Goal: Information Seeking & Learning: Learn about a topic

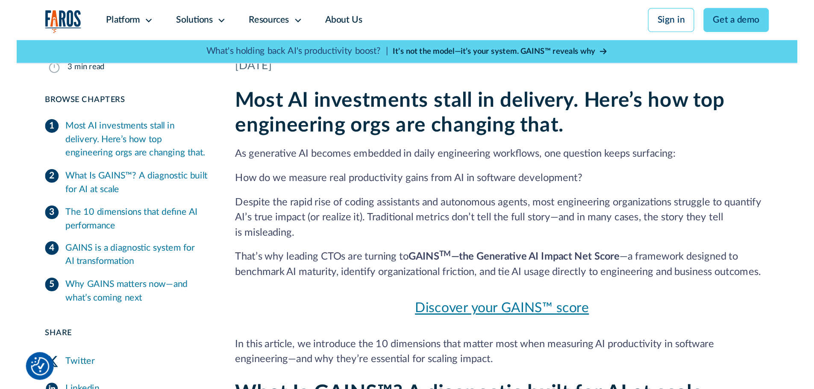
scroll to position [205, 0]
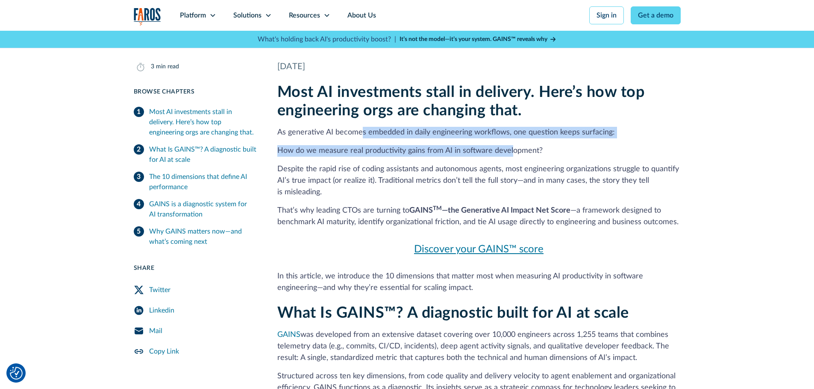
drag, startPoint x: 364, startPoint y: 132, endPoint x: 514, endPoint y: 151, distance: 151.2
click at [513, 151] on div "Most AI investments stall in delivery. Here’s how top engineering orgs are chan…" at bounding box center [478, 188] width 403 height 211
click at [514, 151] on p "How do we measure real productivity gains from AI in software development?" at bounding box center [478, 151] width 403 height 12
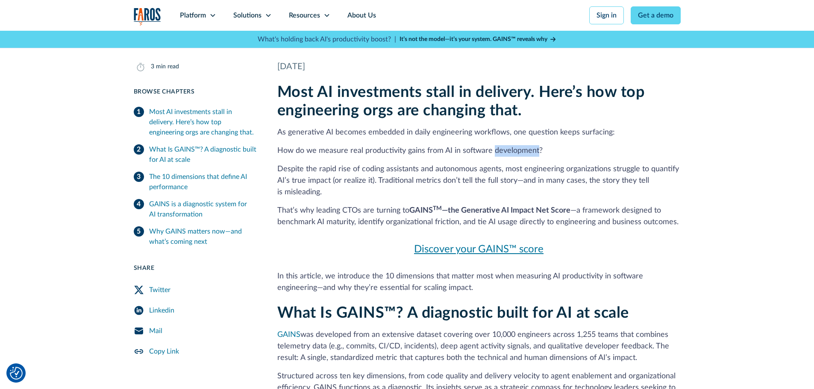
click at [514, 151] on p "How do we measure real productivity gains from AI in software development?" at bounding box center [478, 151] width 403 height 12
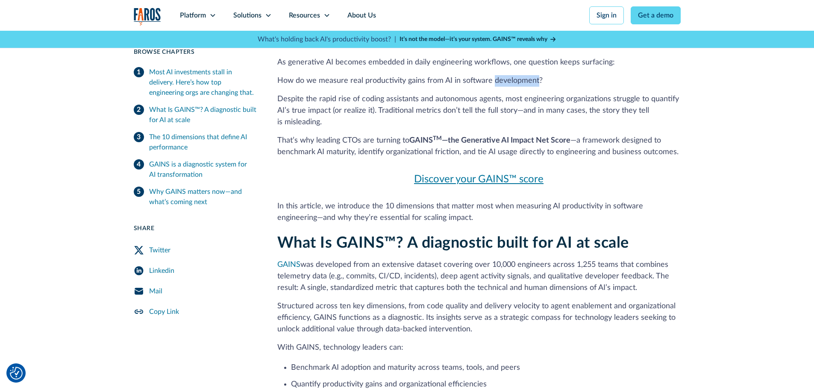
scroll to position [291, 0]
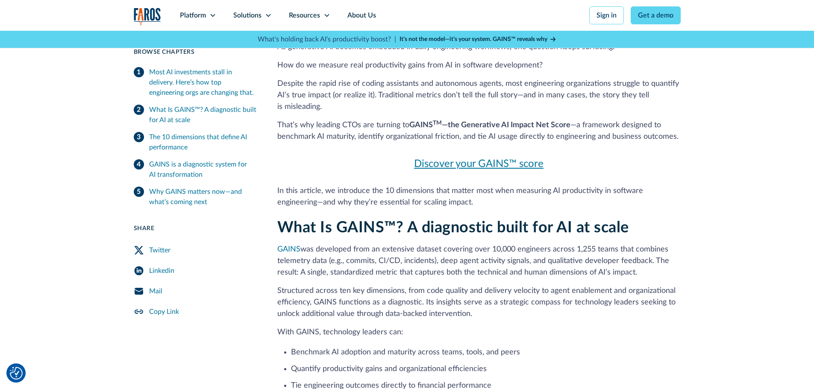
click at [288, 204] on p "In this article, we introduce the 10 dimensions that matter most when measuring…" at bounding box center [478, 196] width 403 height 23
click at [360, 240] on div "What Is GAINS™? A diagnostic built for AI at scale GAINS was developed from an …" at bounding box center [478, 324] width 403 height 210
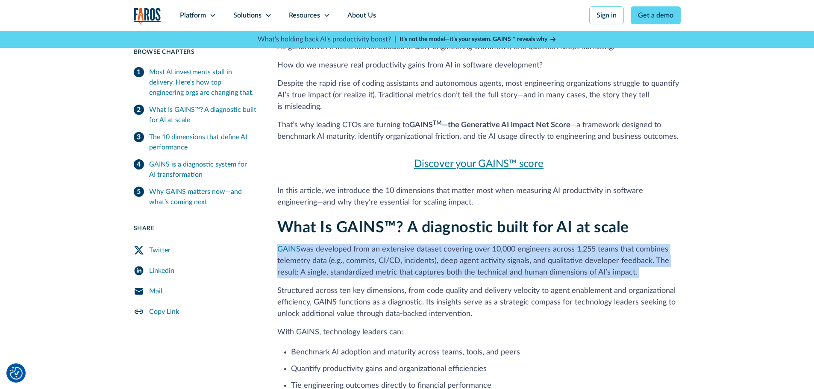
click at [360, 240] on div "What Is GAINS™? A diagnostic built for AI at scale GAINS was developed from an …" at bounding box center [478, 324] width 403 height 210
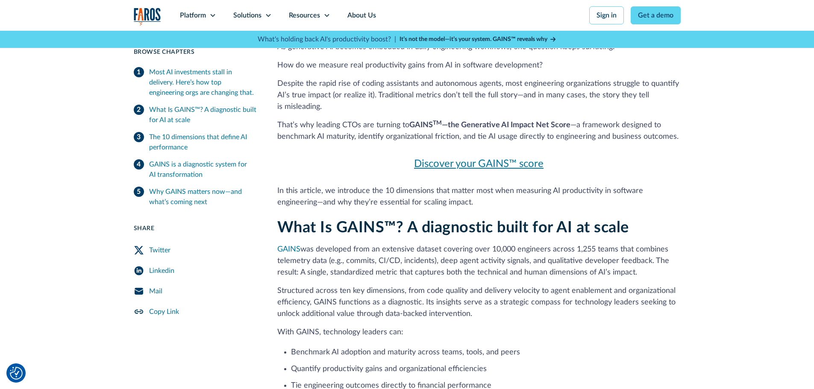
click at [471, 198] on p "In this article, we introduce the 10 dimensions that matter most when measuring…" at bounding box center [478, 196] width 403 height 23
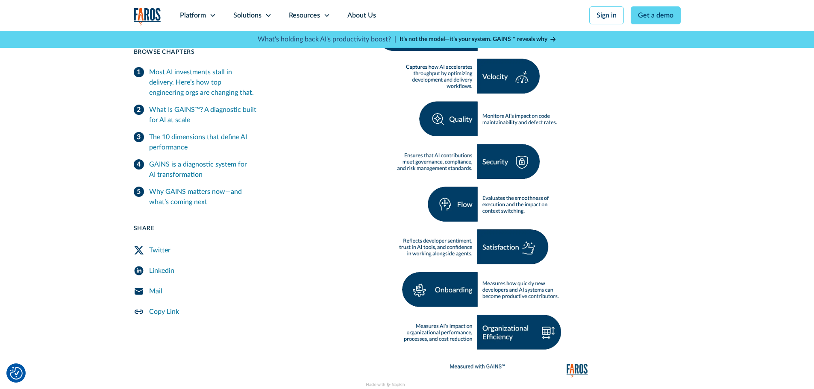
scroll to position [932, 0]
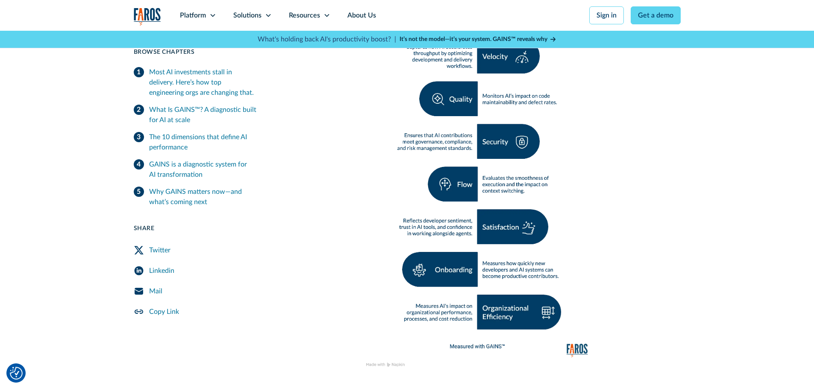
click at [540, 184] on div "The 10 dimensions that define AI performance GAINS measures performance across …" at bounding box center [478, 223] width 403 height 851
click at [400, 191] on img at bounding box center [479, 116] width 242 height 520
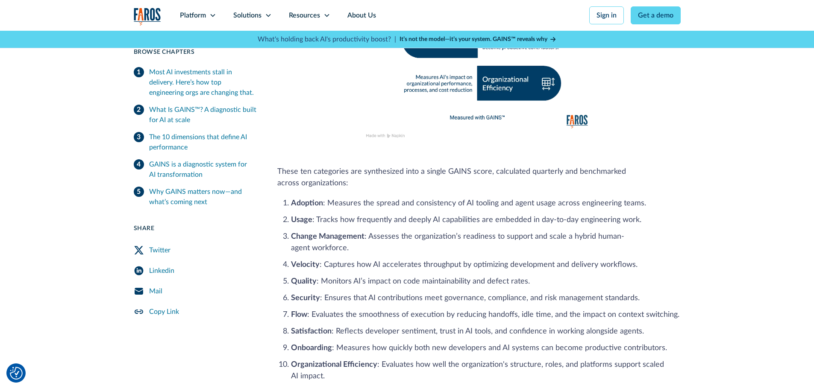
scroll to position [1145, 0]
